Goal: Transaction & Acquisition: Purchase product/service

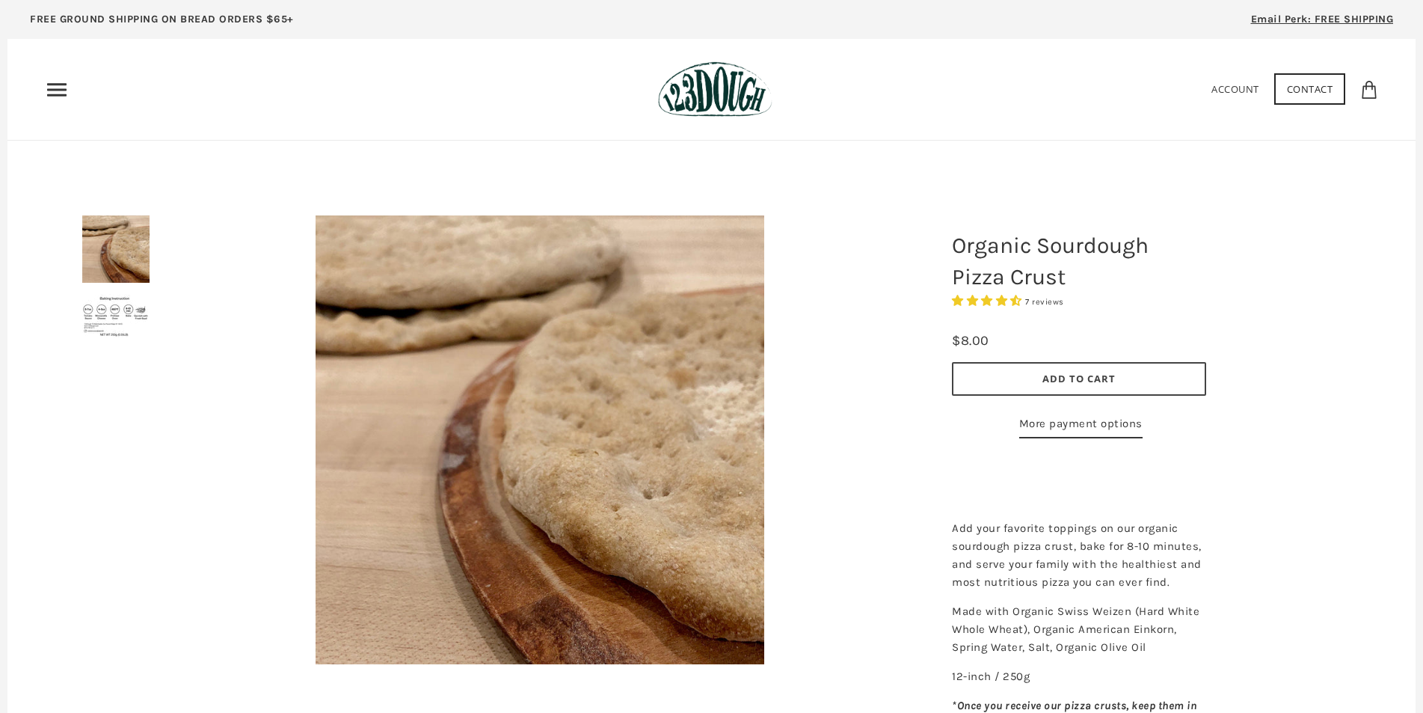
click at [1078, 386] on button "Add to Cart" at bounding box center [1079, 379] width 254 height 34
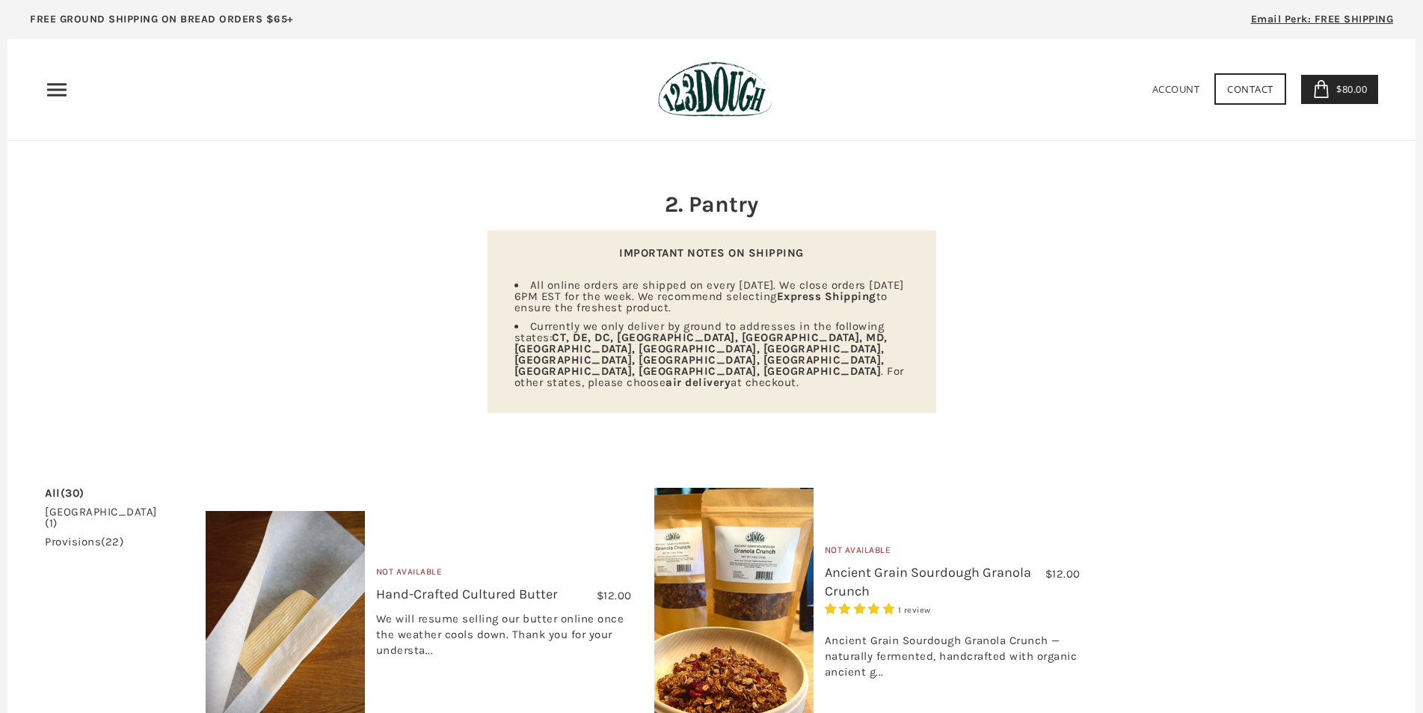
click at [66, 90] on use "Primary" at bounding box center [56, 89] width 19 height 13
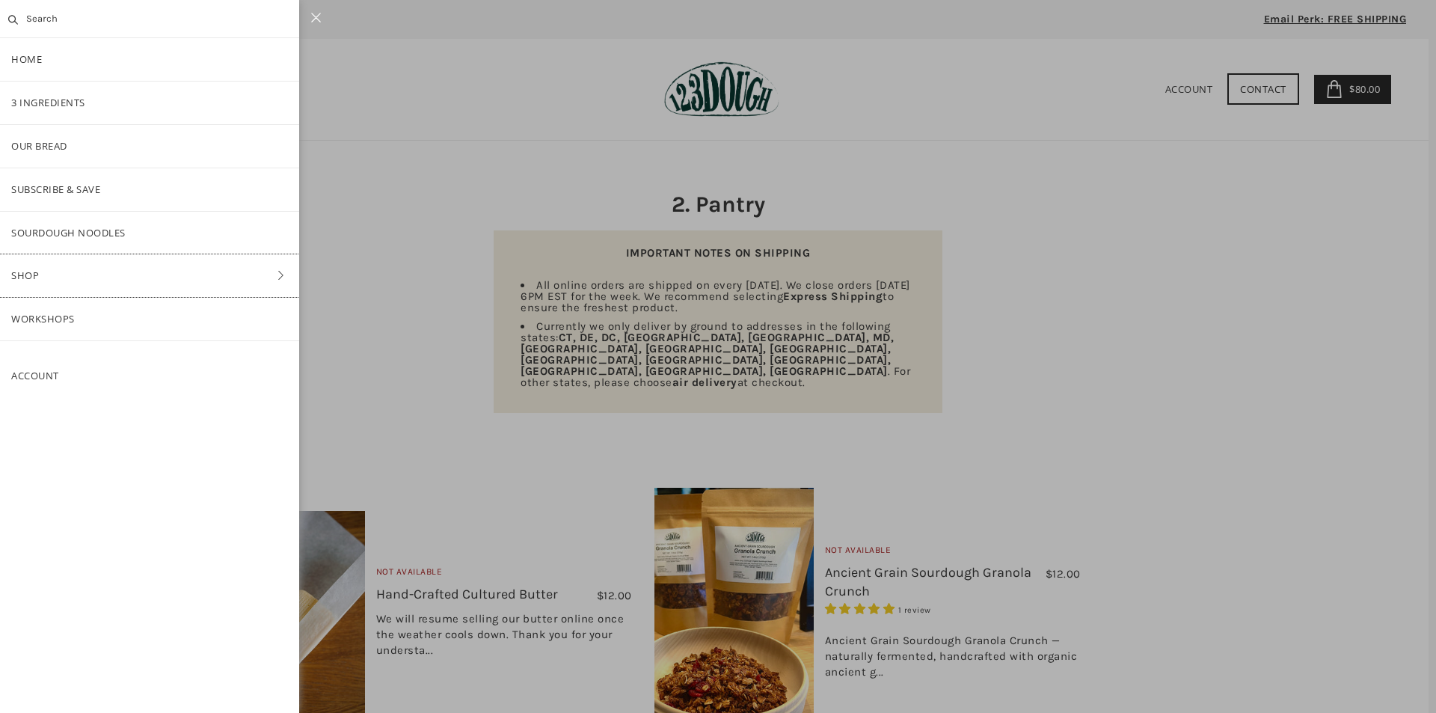
click at [215, 274] on link "Shop" at bounding box center [149, 275] width 299 height 43
click at [49, 278] on link "Baking" at bounding box center [149, 275] width 299 height 43
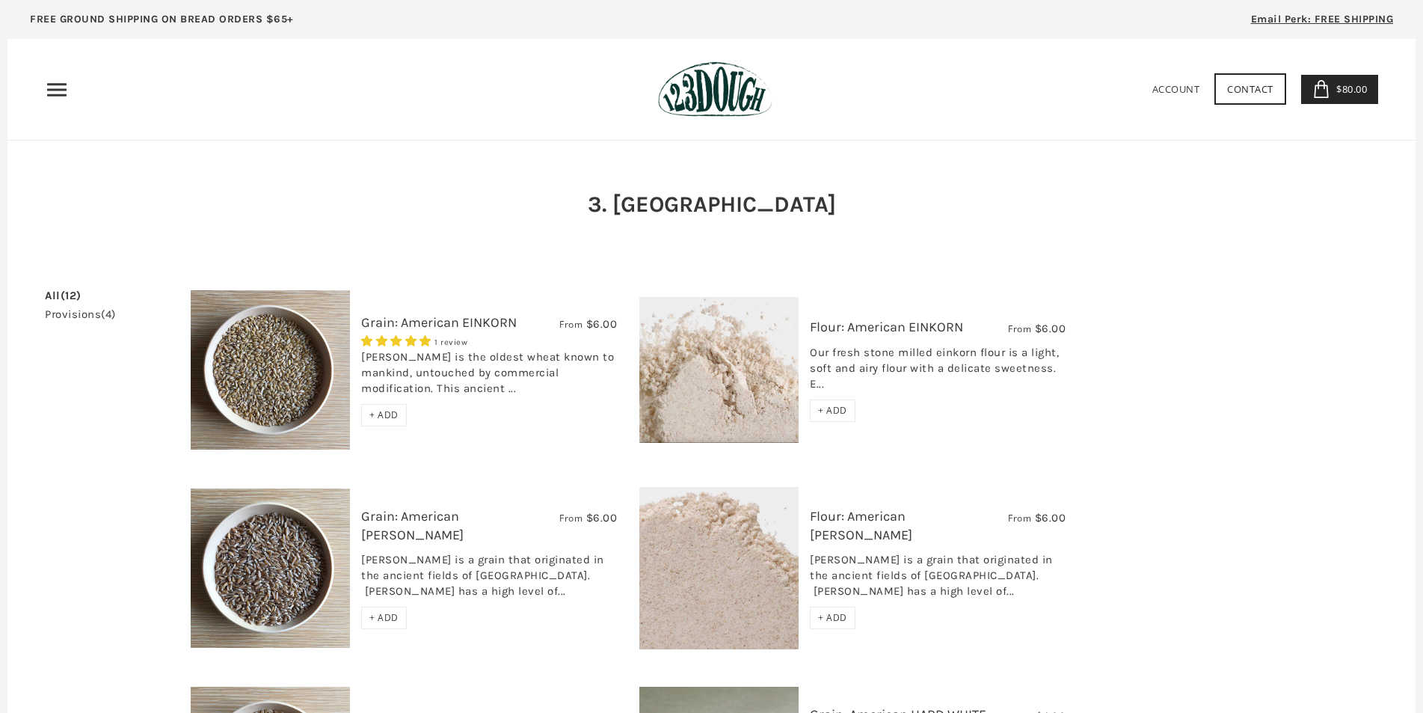
click at [57, 98] on icon "Primary" at bounding box center [57, 90] width 24 height 24
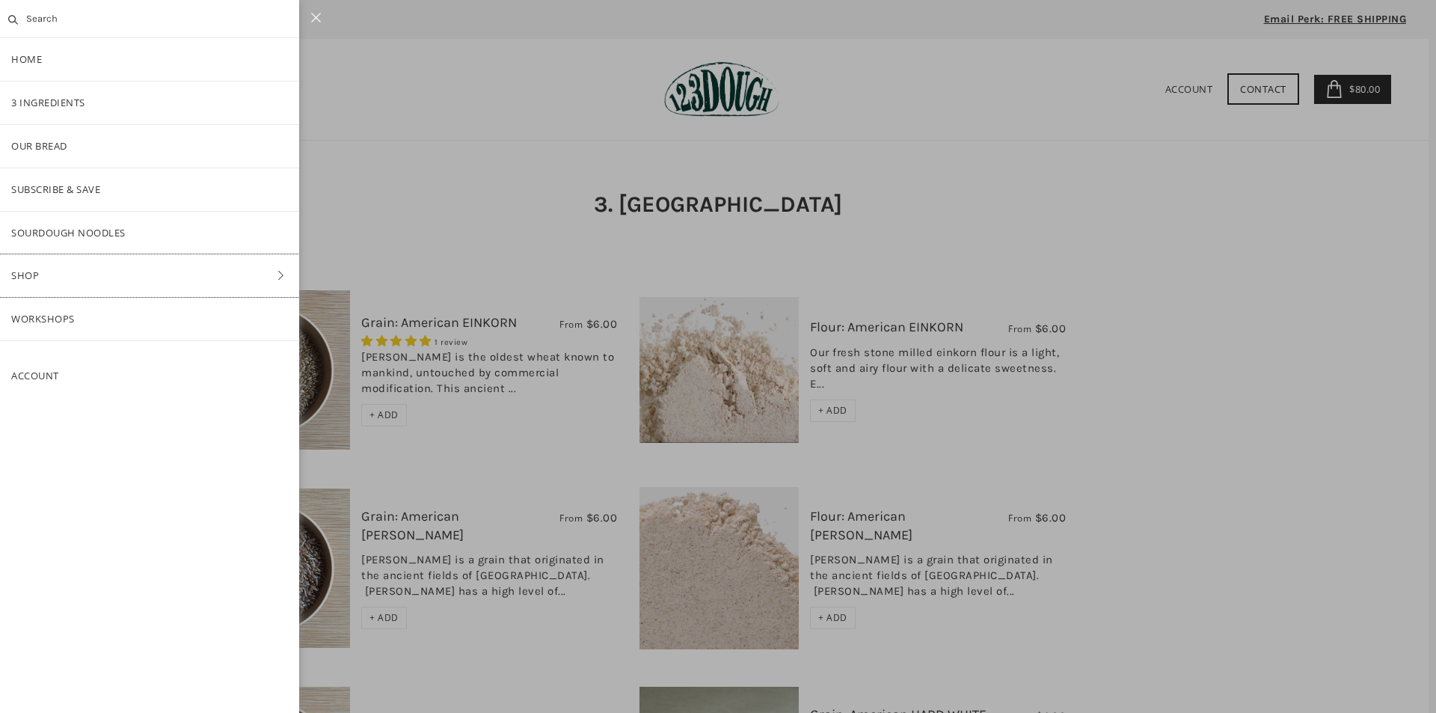
click at [280, 269] on link "Shop" at bounding box center [149, 275] width 299 height 43
click at [40, 149] on link "ALL" at bounding box center [149, 146] width 299 height 43
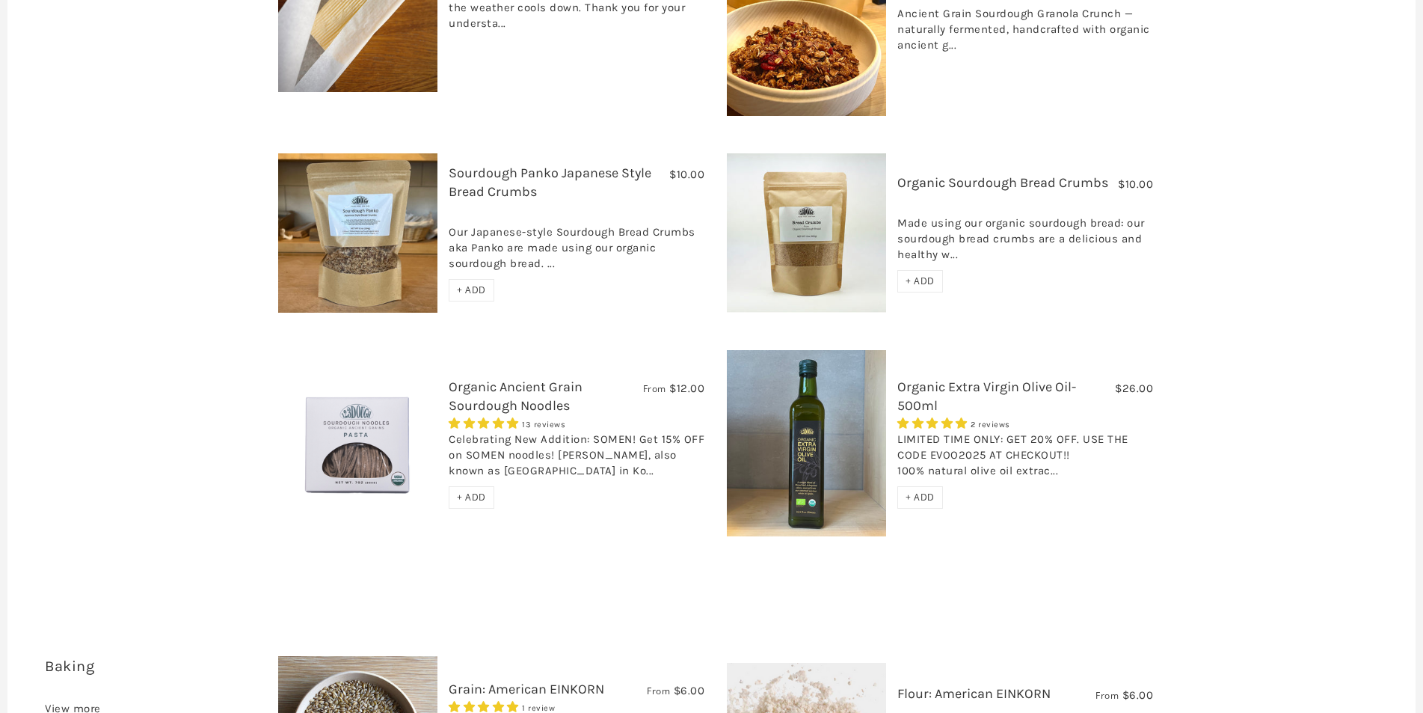
scroll to position [1495, 0]
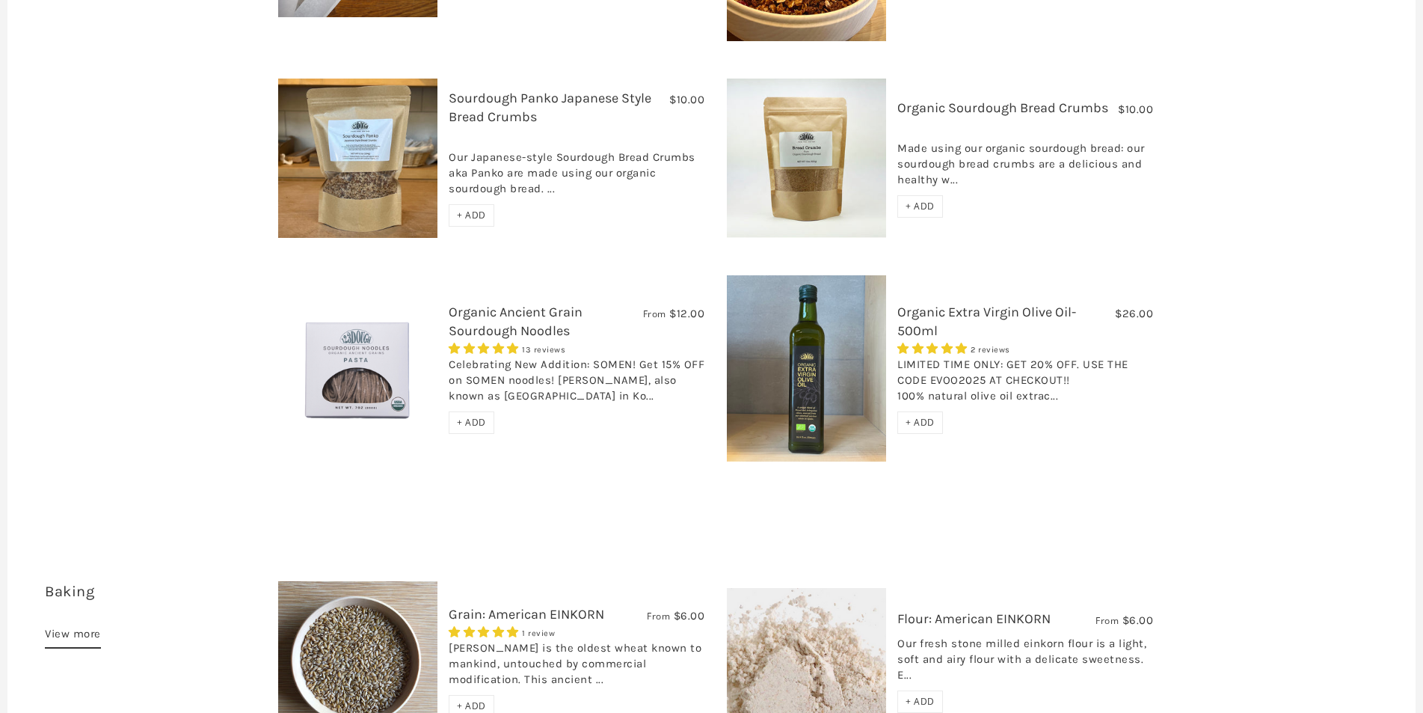
click at [477, 416] on span "+ ADD" at bounding box center [471, 422] width 29 height 13
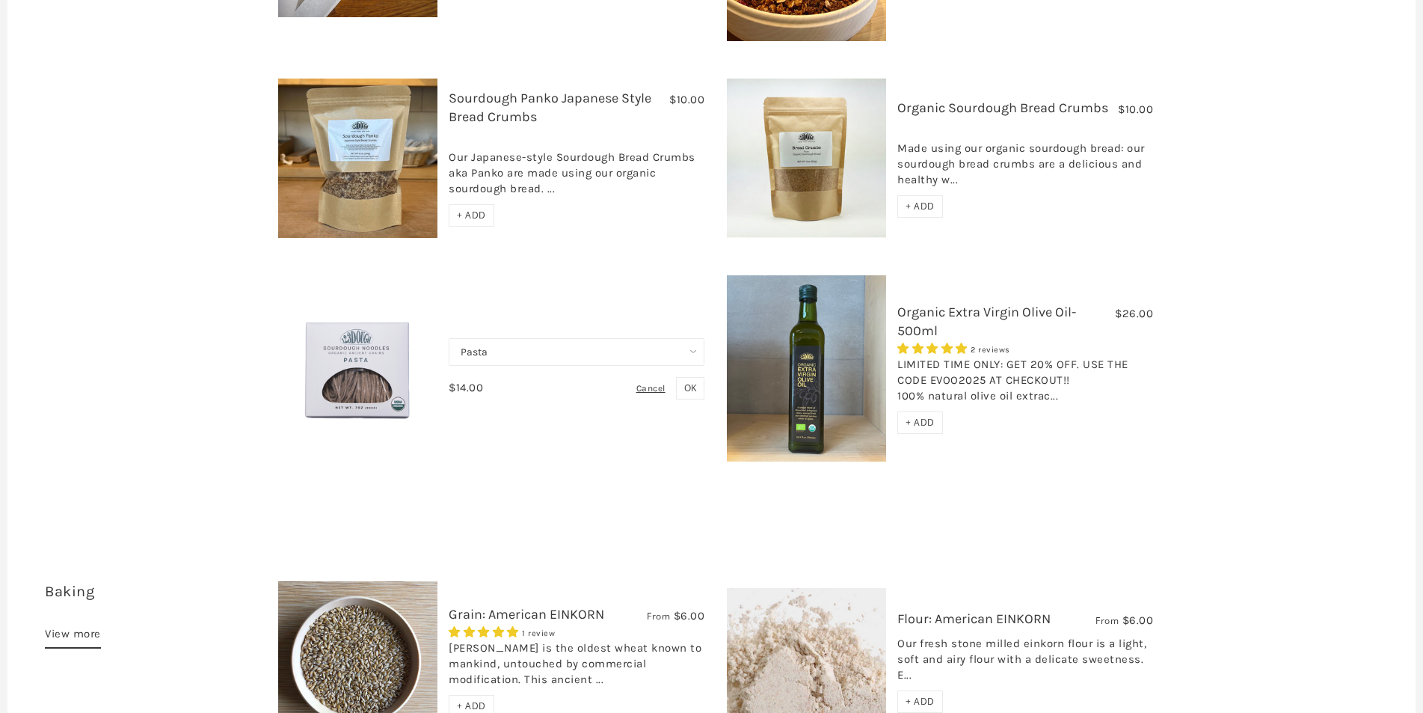
click at [667, 338] on select "Pasta Ramen Somen" at bounding box center [577, 352] width 256 height 28
click at [449, 338] on select "Pasta Ramen Somen" at bounding box center [577, 352] width 256 height 28
click at [665, 338] on select "Pasta Ramen Somen" at bounding box center [577, 352] width 256 height 28
click at [449, 338] on select "Pasta Ramen Somen" at bounding box center [577, 352] width 256 height 28
click at [660, 338] on select "Pasta Ramen Somen" at bounding box center [577, 352] width 256 height 28
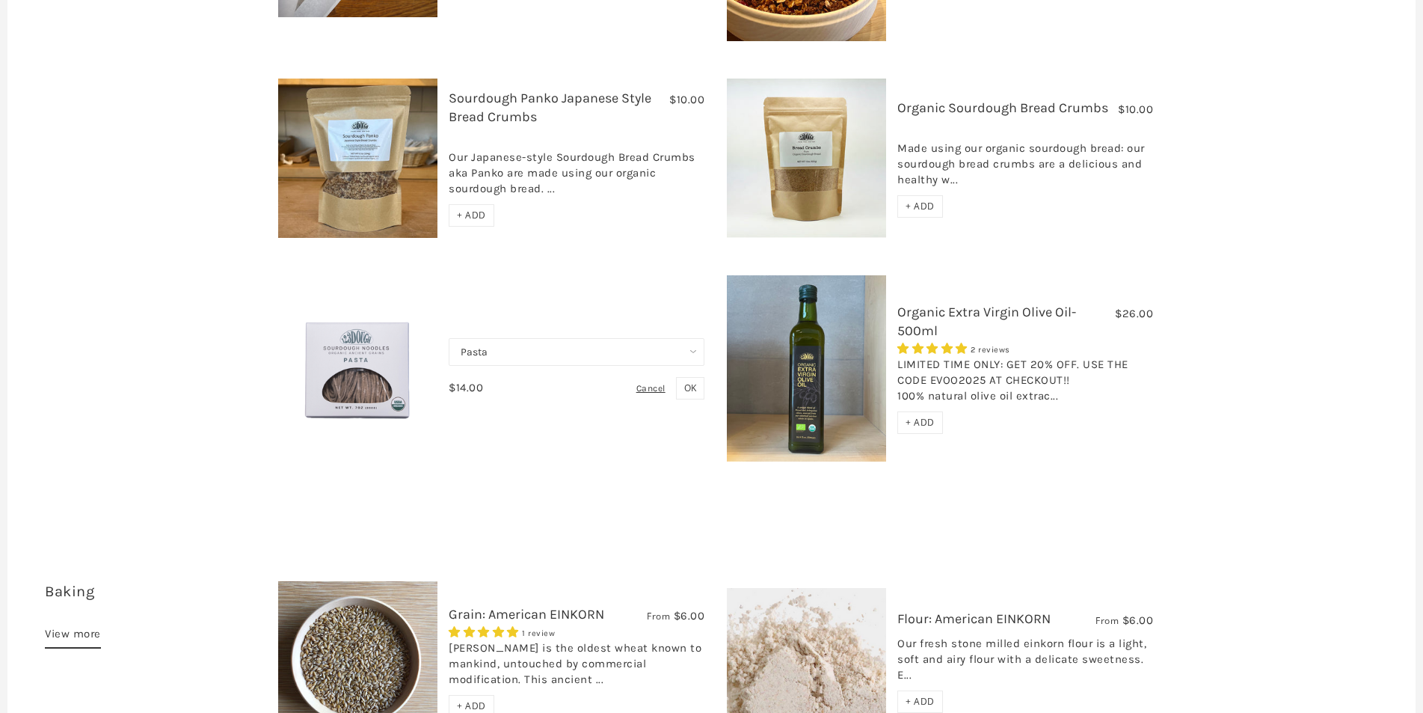
click at [449, 338] on select "Pasta Ramen Somen" at bounding box center [577, 352] width 256 height 28
click at [662, 338] on select "Pasta Ramen Somen" at bounding box center [577, 352] width 256 height 28
click at [449, 338] on select "Pasta Ramen Somen" at bounding box center [577, 352] width 256 height 28
click at [656, 338] on select "Pasta Ramen Somen" at bounding box center [577, 352] width 256 height 28
click at [449, 338] on select "Pasta Ramen Somen" at bounding box center [577, 352] width 256 height 28
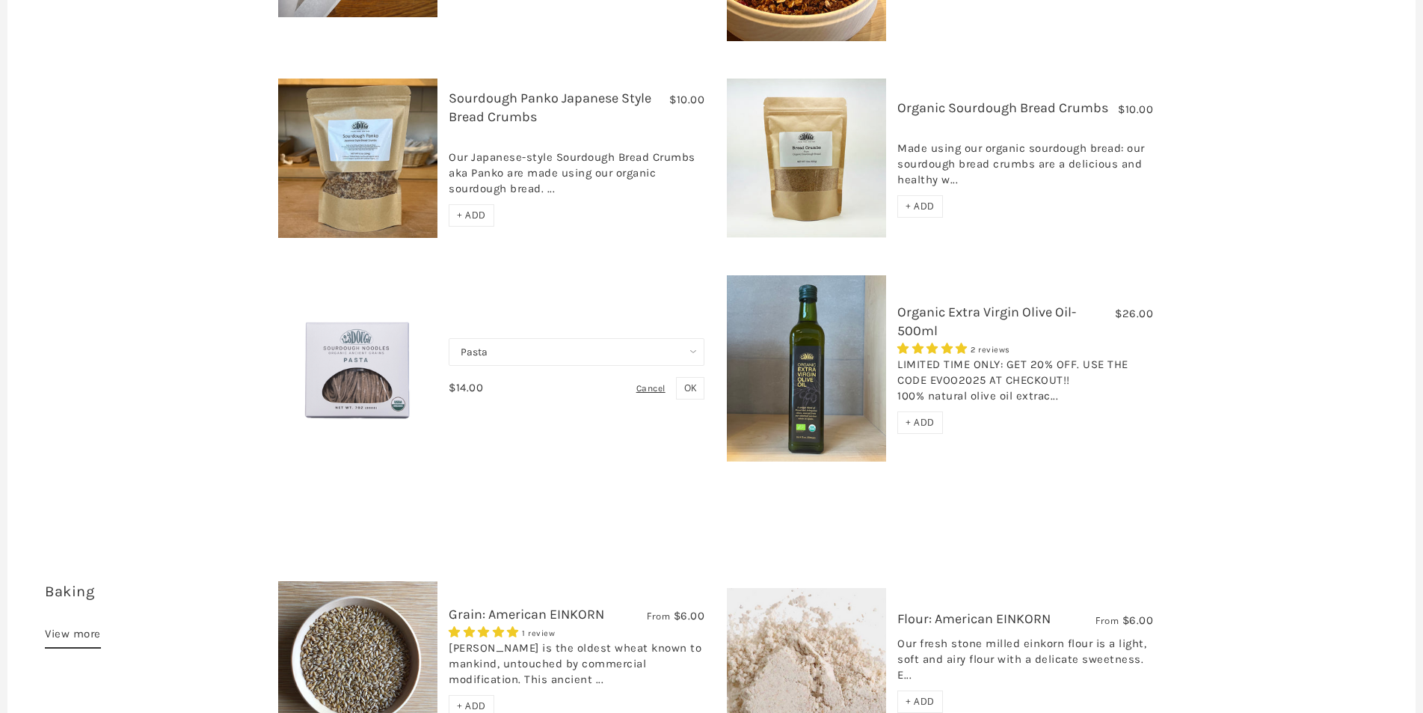
click at [650, 338] on select "Pasta Ramen Somen" at bounding box center [577, 352] width 256 height 28
select select "Ramen"
click at [449, 338] on select "Pasta Ramen Somen" at bounding box center [577, 352] width 256 height 28
click at [693, 381] on span "OK" at bounding box center [690, 387] width 12 height 13
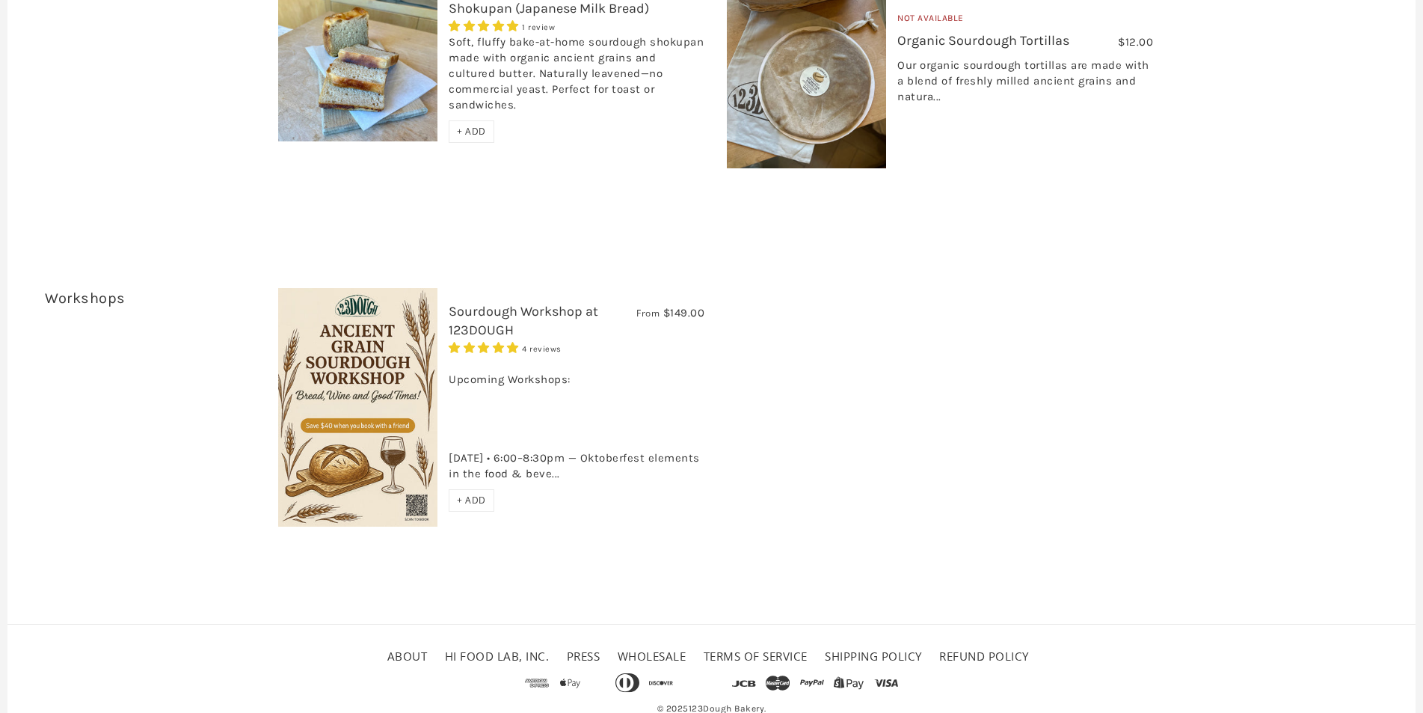
scroll to position [2832, 0]
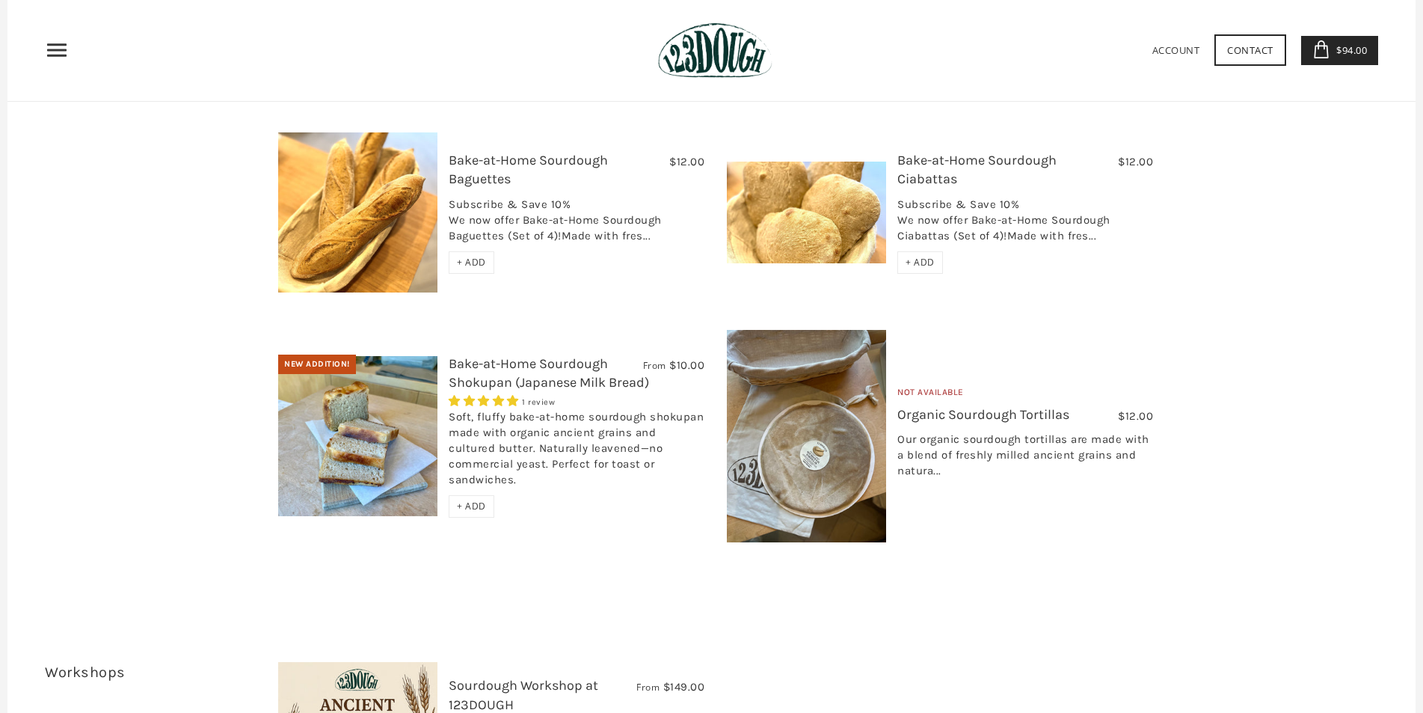
click at [425, 421] on img at bounding box center [357, 436] width 159 height 160
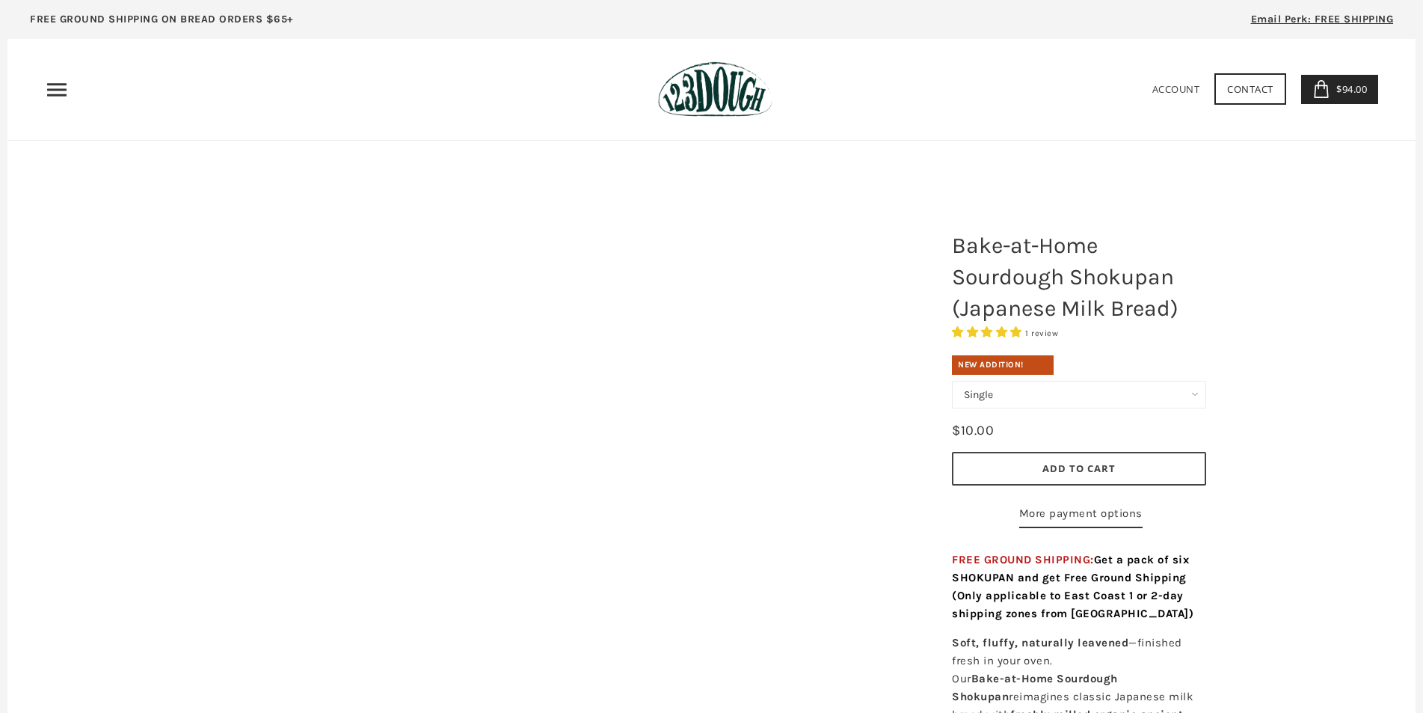
click at [1128, 390] on select "Single Set of 6" at bounding box center [1079, 395] width 254 height 28
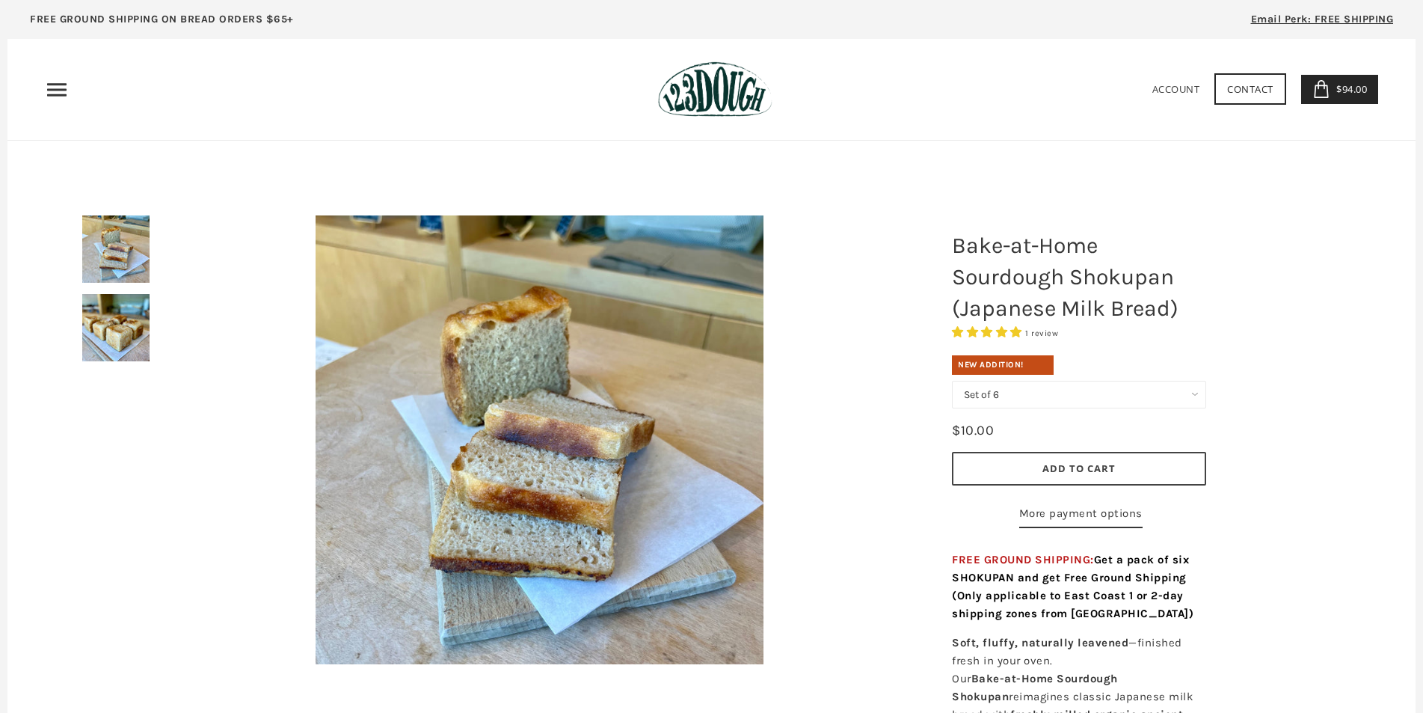
click at [952, 381] on select "Single Set of 6" at bounding box center [1079, 395] width 254 height 28
click at [154, 341] on div at bounding box center [540, 439] width 780 height 523
click at [138, 331] on img at bounding box center [115, 327] width 67 height 67
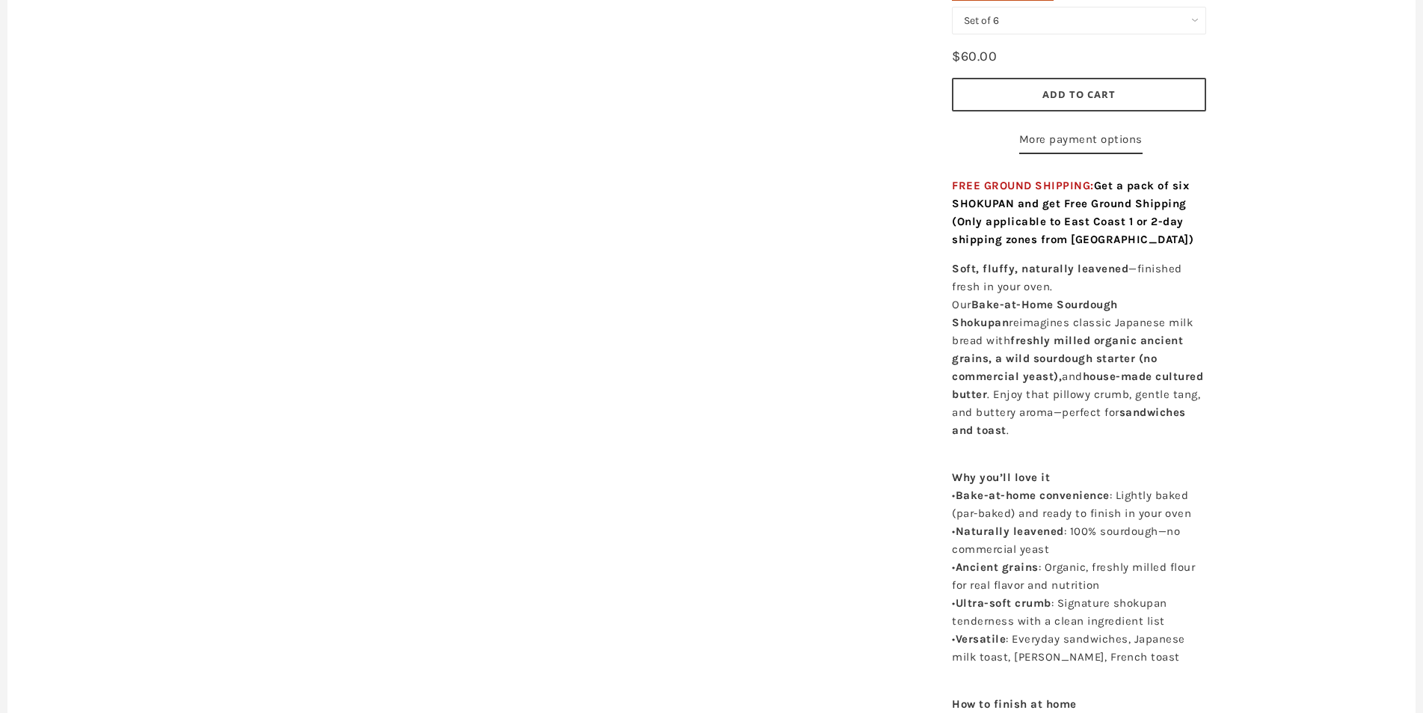
scroll to position [224, 0]
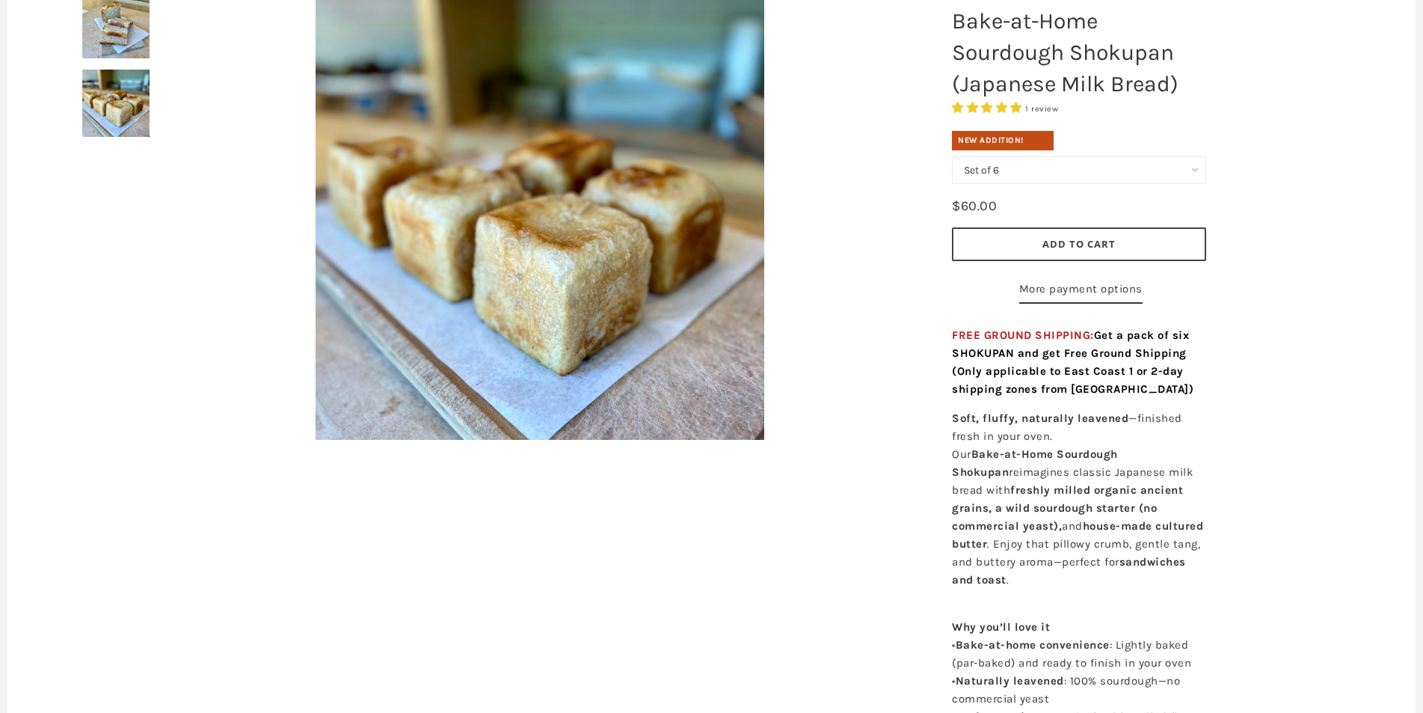
click at [1004, 167] on select "Single Set of 6" at bounding box center [1079, 170] width 254 height 28
select select "Single"
click at [952, 156] on select "Single Set of 6" at bounding box center [1079, 170] width 254 height 28
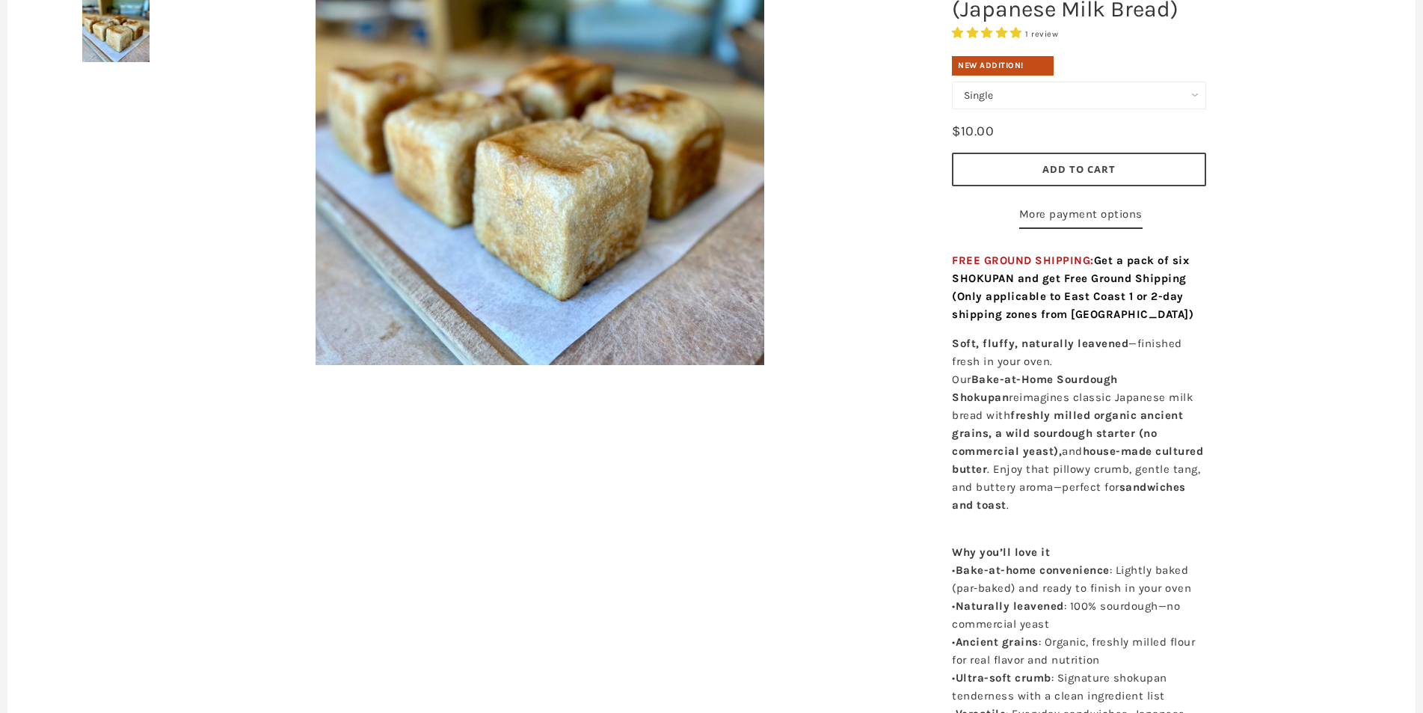
scroll to position [374, 0]
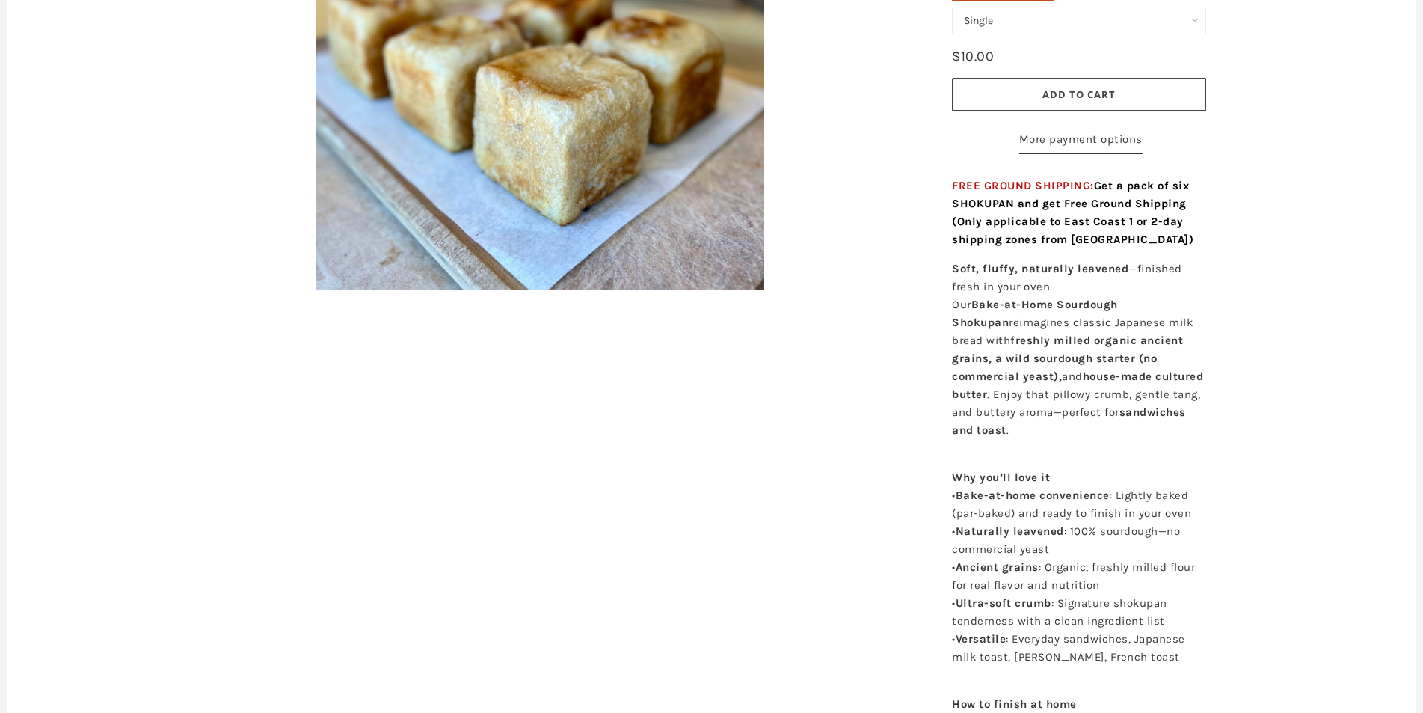
click at [1086, 90] on span "Add to Cart" at bounding box center [1078, 93] width 73 height 13
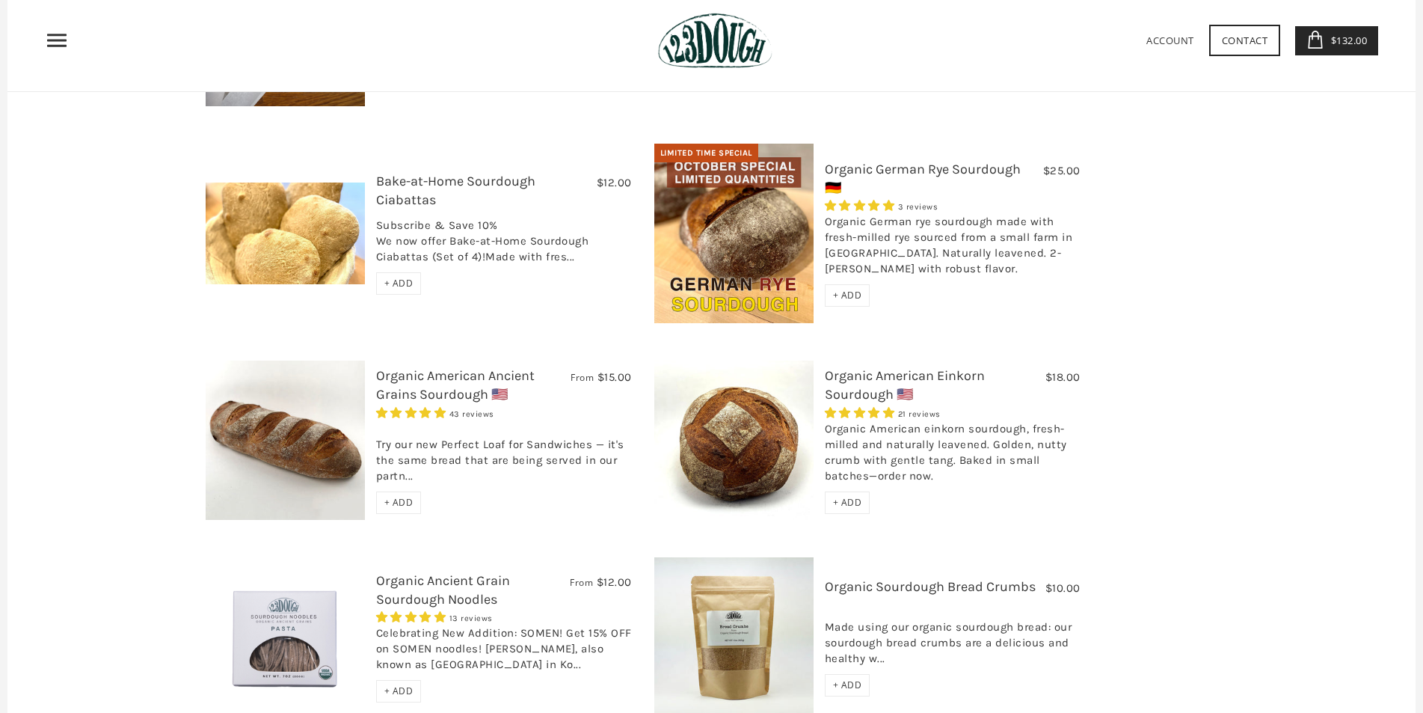
scroll to position [665, 0]
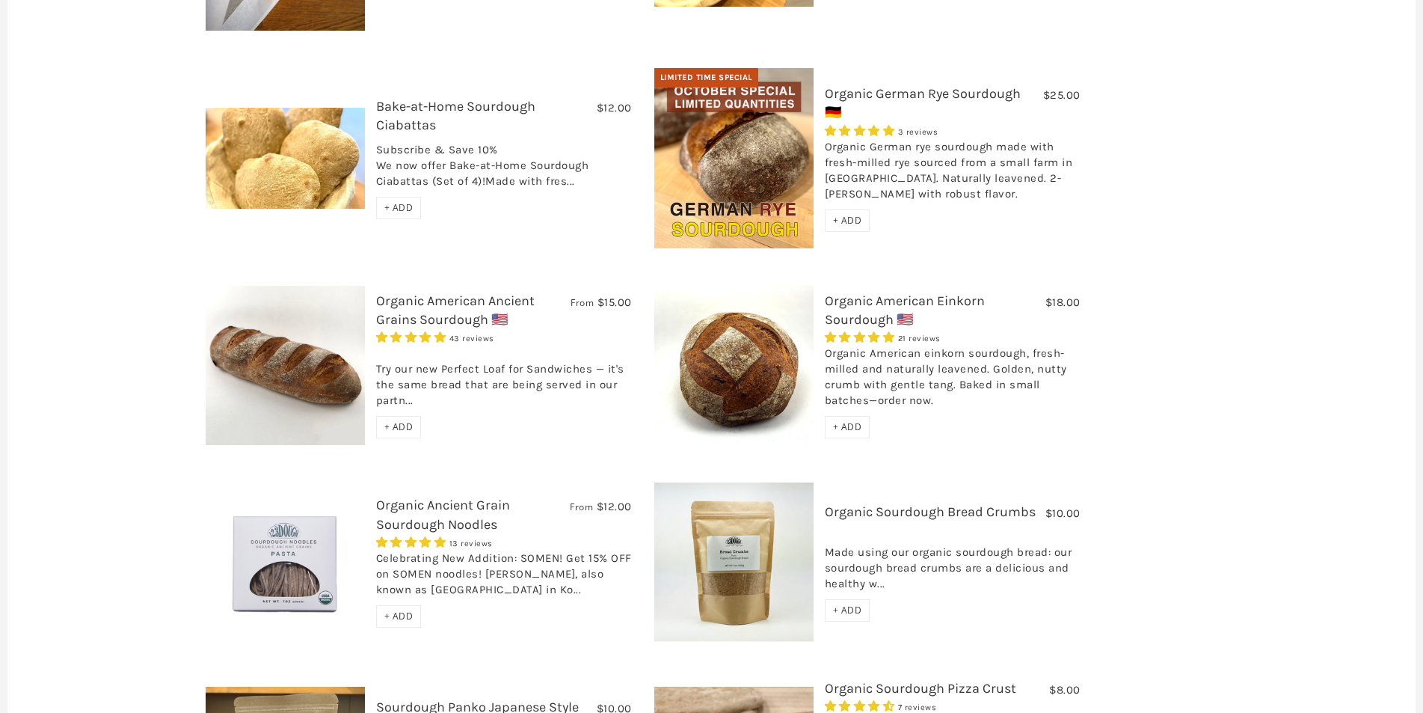
click at [310, 354] on img at bounding box center [285, 365] width 159 height 159
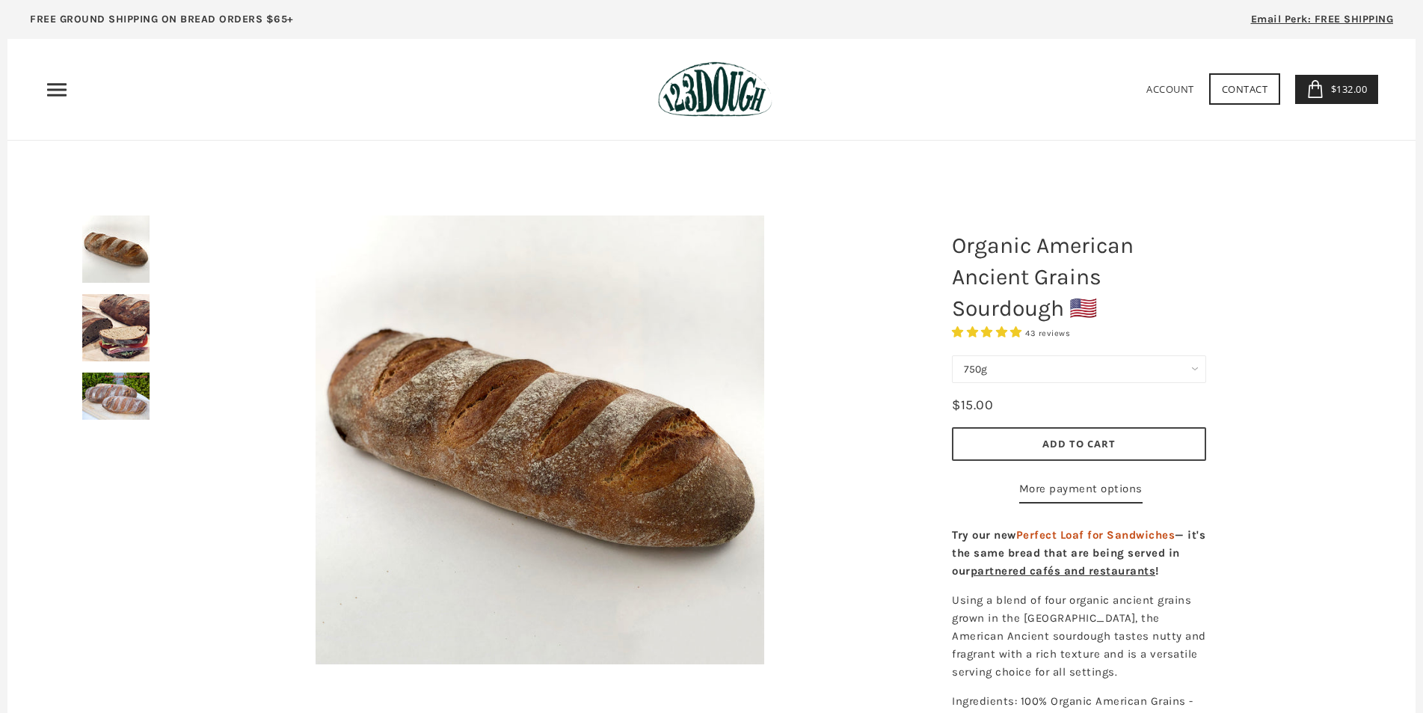
click at [1077, 364] on select "750g Perfect Loaf for Sandwiches (Whole, 1500g) Perfect Loaf for Sandwiches (Ha…" at bounding box center [1079, 369] width 254 height 28
click at [952, 355] on select "750g Perfect Loaf for Sandwiches (Whole, 1500g) Perfect Loaf for Sandwiches (Ha…" at bounding box center [1079, 369] width 254 height 28
click at [1087, 443] on span "Add to Cart" at bounding box center [1078, 443] width 73 height 13
